Goal: Information Seeking & Learning: Check status

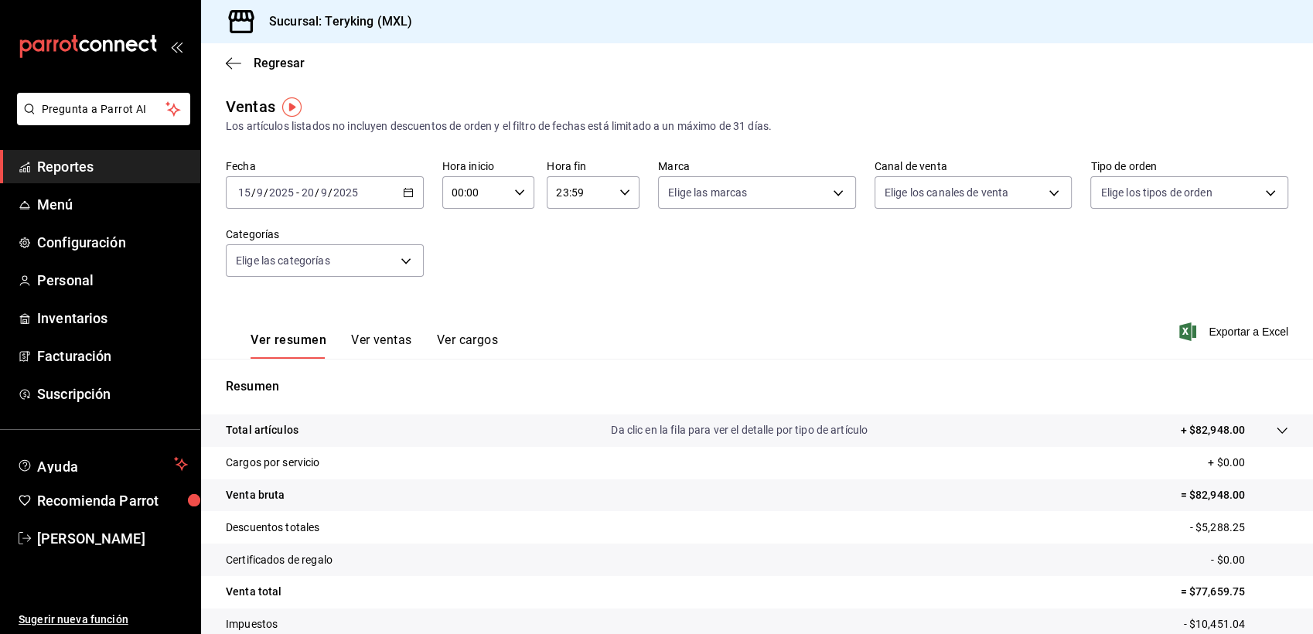
click at [83, 167] on span "Reportes" at bounding box center [112, 166] width 151 height 21
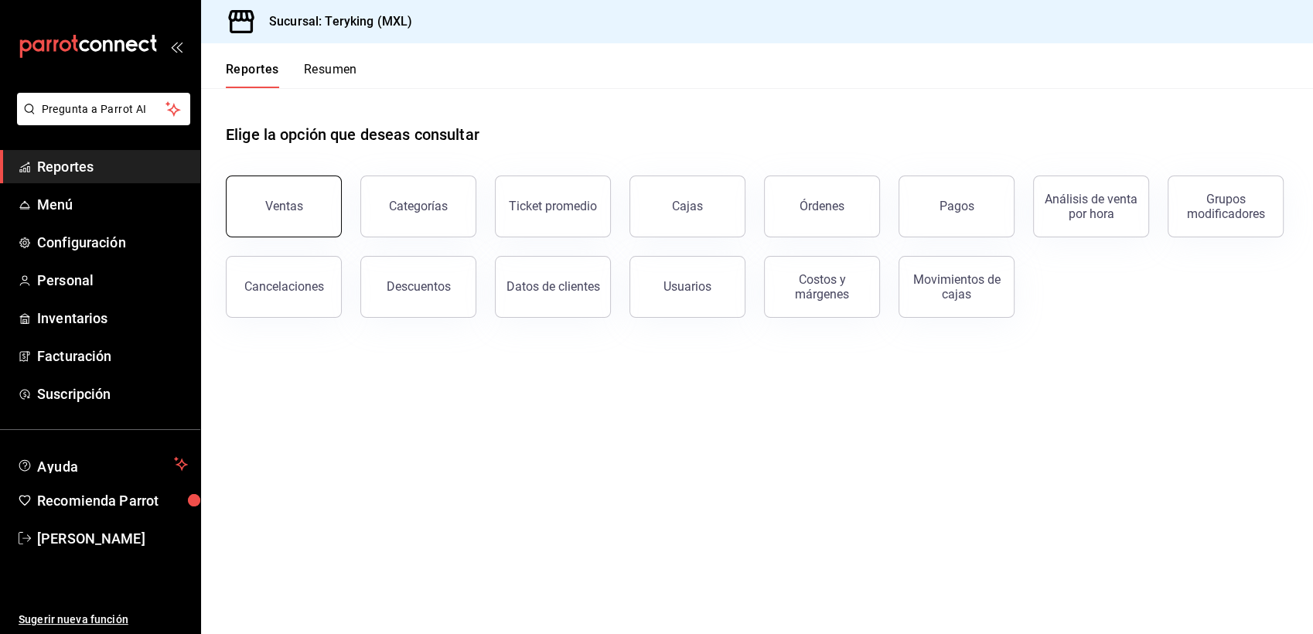
click at [261, 210] on button "Ventas" at bounding box center [284, 207] width 116 height 62
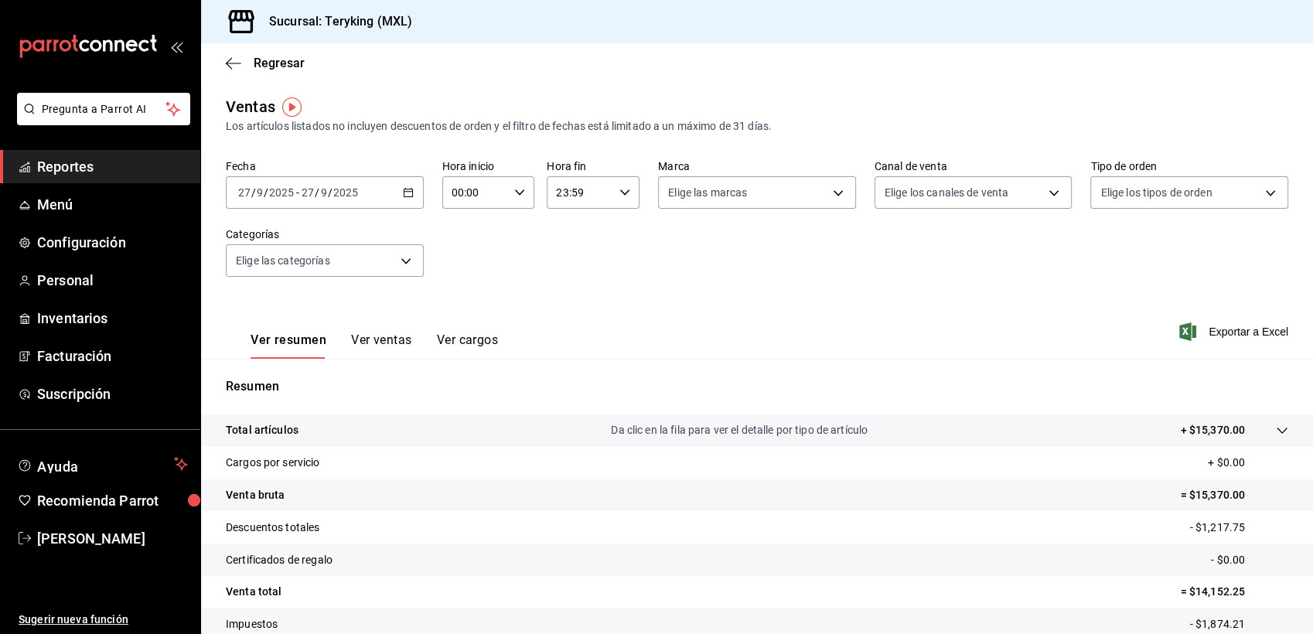
click at [265, 71] on div "Regresar" at bounding box center [757, 62] width 1112 height 39
click at [278, 50] on div "Regresar" at bounding box center [757, 62] width 1112 height 39
click at [283, 65] on span "Regresar" at bounding box center [279, 63] width 51 height 15
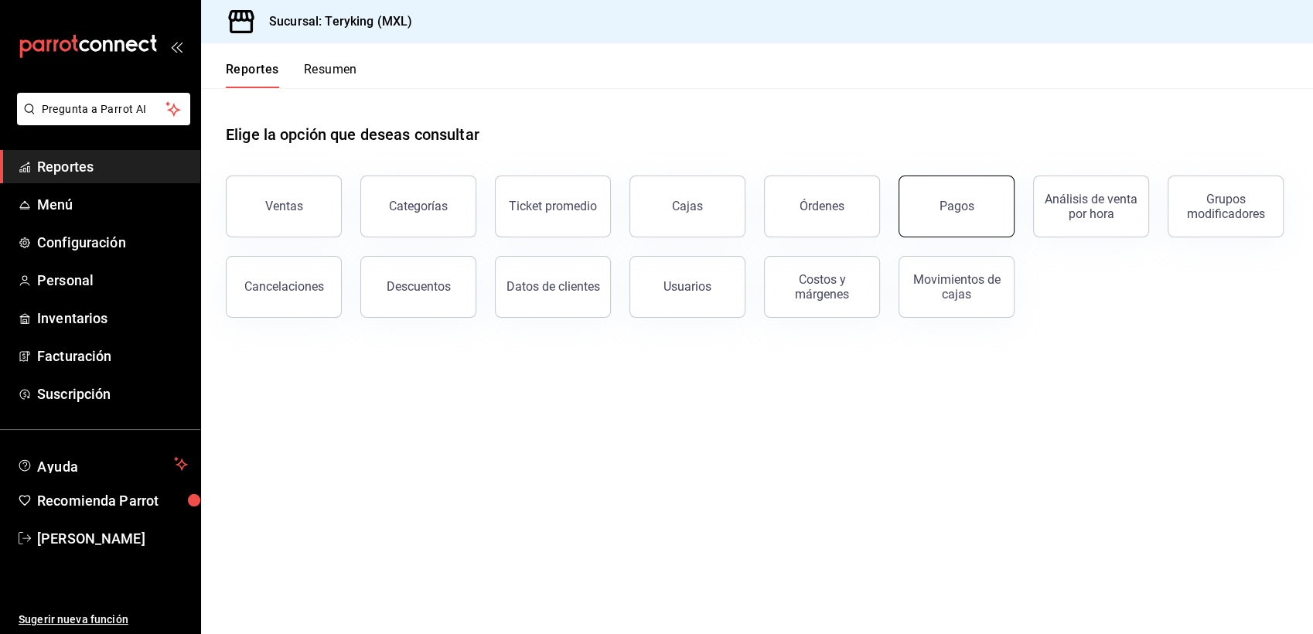
click at [954, 201] on div "Pagos" at bounding box center [957, 206] width 35 height 15
